Goal: Task Accomplishment & Management: Use online tool/utility

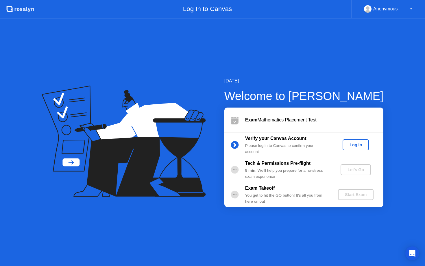
click at [357, 144] on div "Log In" at bounding box center [356, 144] width 22 height 5
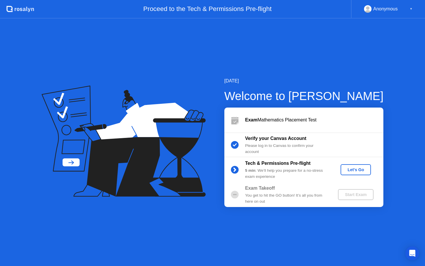
click at [357, 169] on div "Let's Go" at bounding box center [356, 169] width 26 height 5
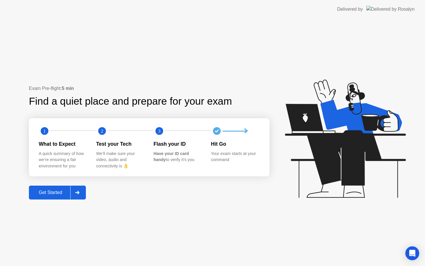
click at [68, 193] on div "Get Started" at bounding box center [51, 192] width 40 height 5
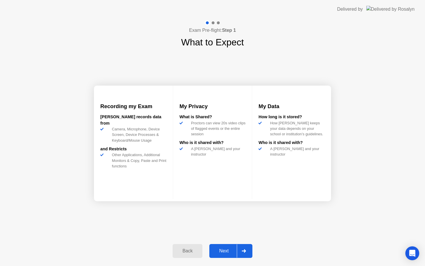
click at [236, 253] on div "Next" at bounding box center [224, 250] width 26 height 5
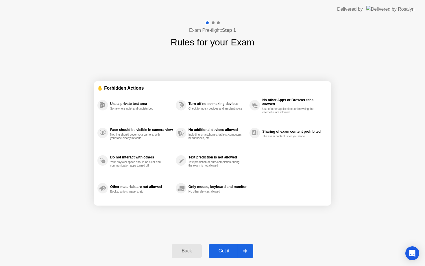
click at [240, 255] on div at bounding box center [245, 250] width 14 height 13
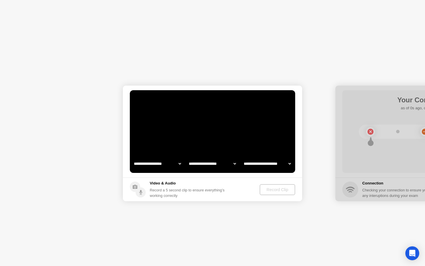
select select "**********"
select select "*******"
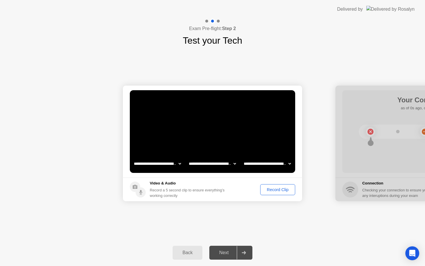
click at [267, 190] on div "Record Clip" at bounding box center [277, 189] width 31 height 5
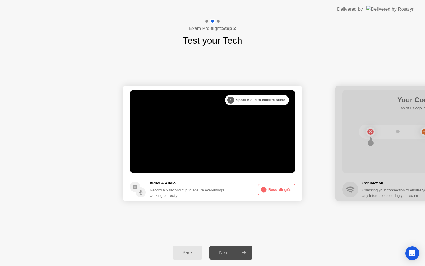
click at [267, 190] on icon at bounding box center [263, 189] width 7 height 7
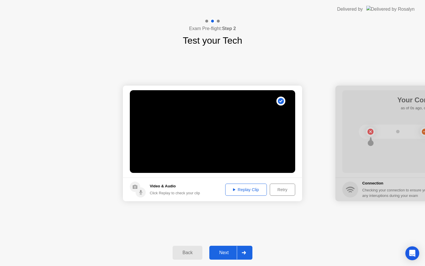
click at [251, 190] on div "Replay Clip" at bounding box center [246, 189] width 38 height 5
click at [240, 255] on div at bounding box center [244, 252] width 14 height 13
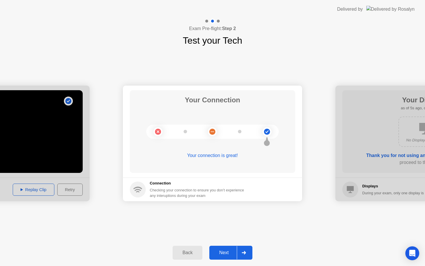
click at [240, 255] on div at bounding box center [244, 252] width 14 height 13
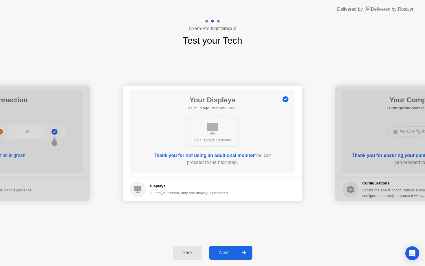
click at [240, 255] on div at bounding box center [244, 252] width 14 height 13
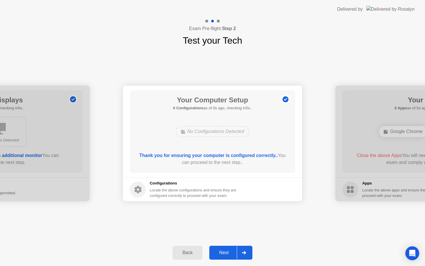
click at [240, 255] on div at bounding box center [244, 252] width 14 height 13
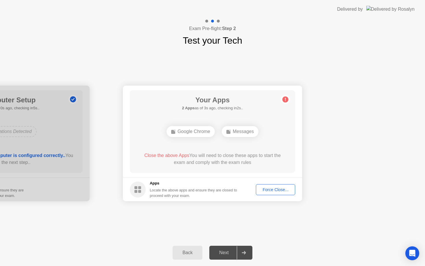
click at [282, 188] on div "Force Close..." at bounding box center [275, 189] width 35 height 5
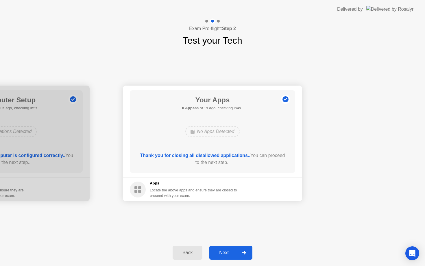
click at [247, 252] on div at bounding box center [244, 252] width 14 height 13
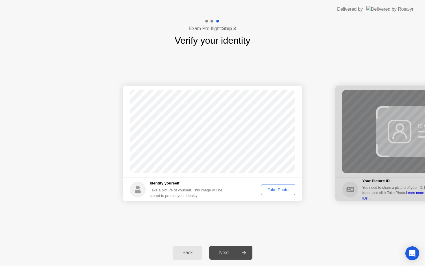
click at [274, 187] on div "Take Photo" at bounding box center [278, 189] width 30 height 5
click at [242, 249] on div at bounding box center [244, 252] width 14 height 13
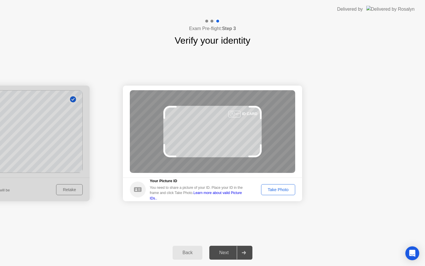
click at [271, 191] on div "Take Photo" at bounding box center [278, 189] width 30 height 5
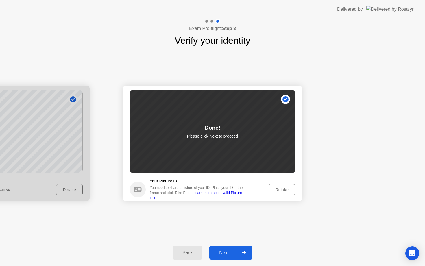
click at [242, 252] on div at bounding box center [244, 252] width 14 height 13
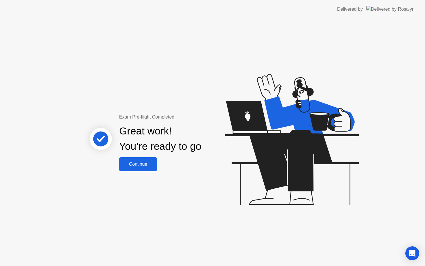
click at [141, 164] on div "Continue" at bounding box center [138, 164] width 34 height 5
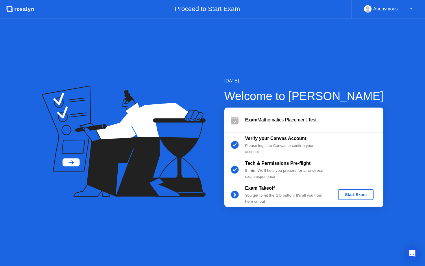
click at [345, 195] on div "Start Exam" at bounding box center [355, 194] width 31 height 5
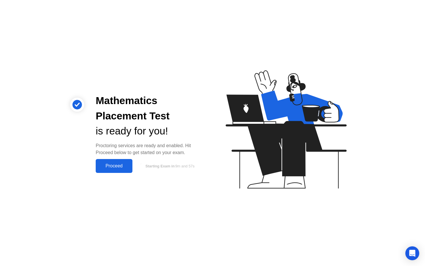
click at [124, 167] on div "Proceed" at bounding box center [113, 165] width 33 height 5
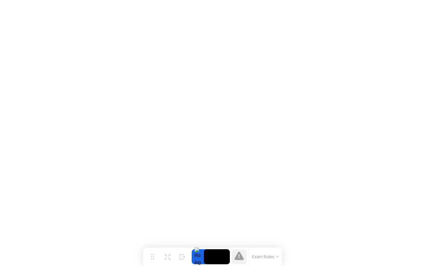
click at [260, 257] on button "Exam Rules" at bounding box center [265, 256] width 31 height 5
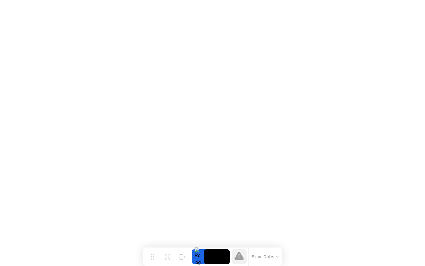
click at [269, 254] on button "Exam Rules" at bounding box center [265, 256] width 31 height 5
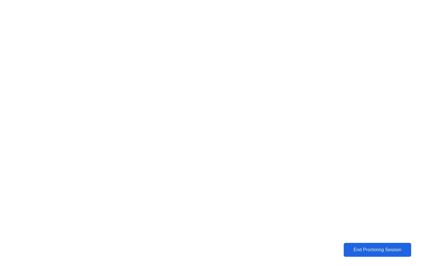
click at [369, 247] on div "End Proctoring Session" at bounding box center [377, 249] width 64 height 5
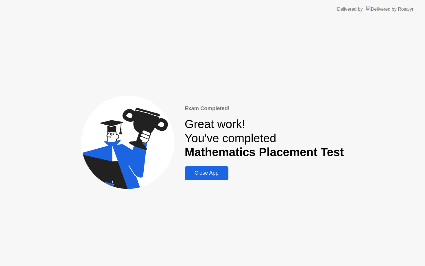
click at [214, 171] on div "Close App" at bounding box center [206, 173] width 40 height 6
